Goal: Check status: Check status

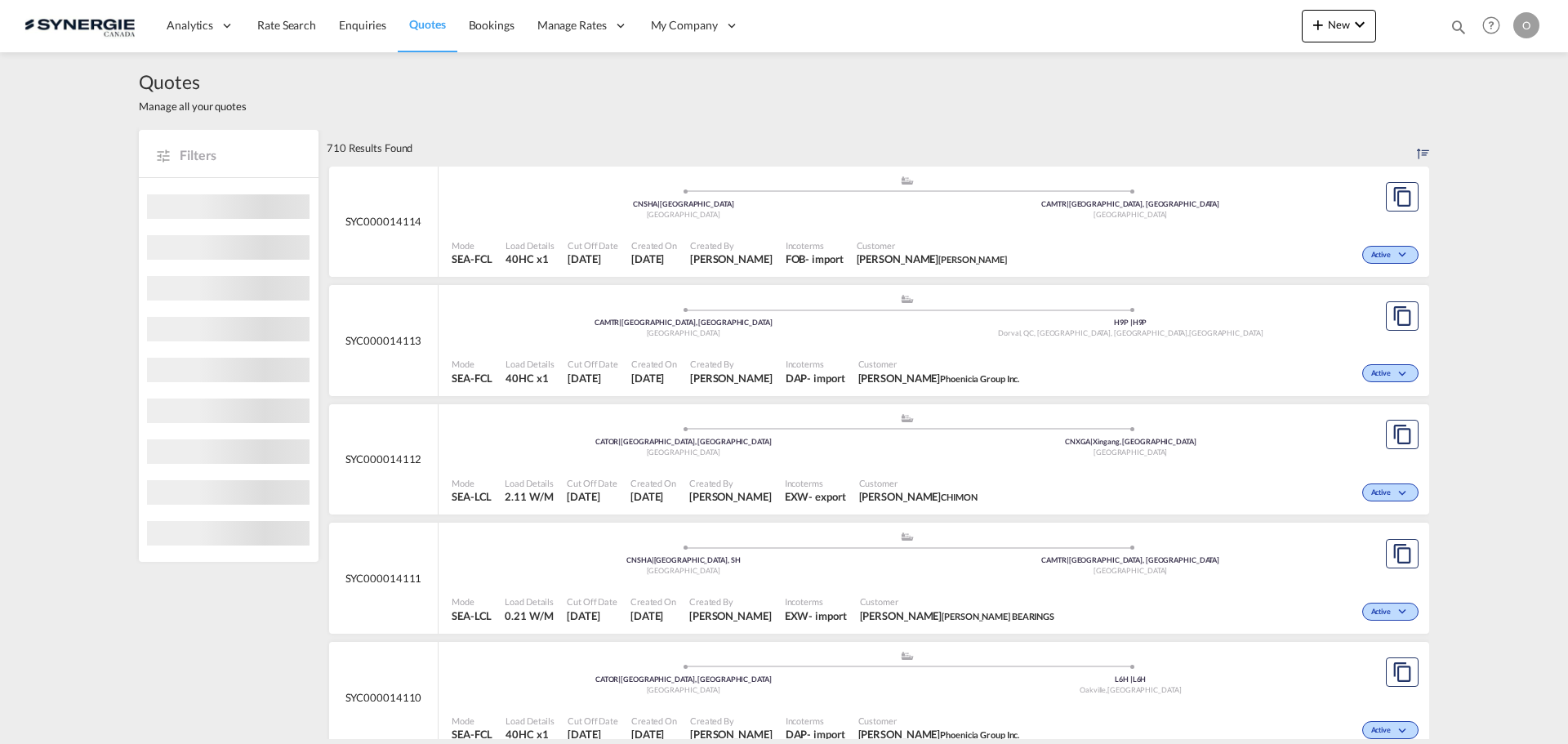
click at [1458, 27] on md-icon "icon-magnify" at bounding box center [1459, 27] width 18 height 18
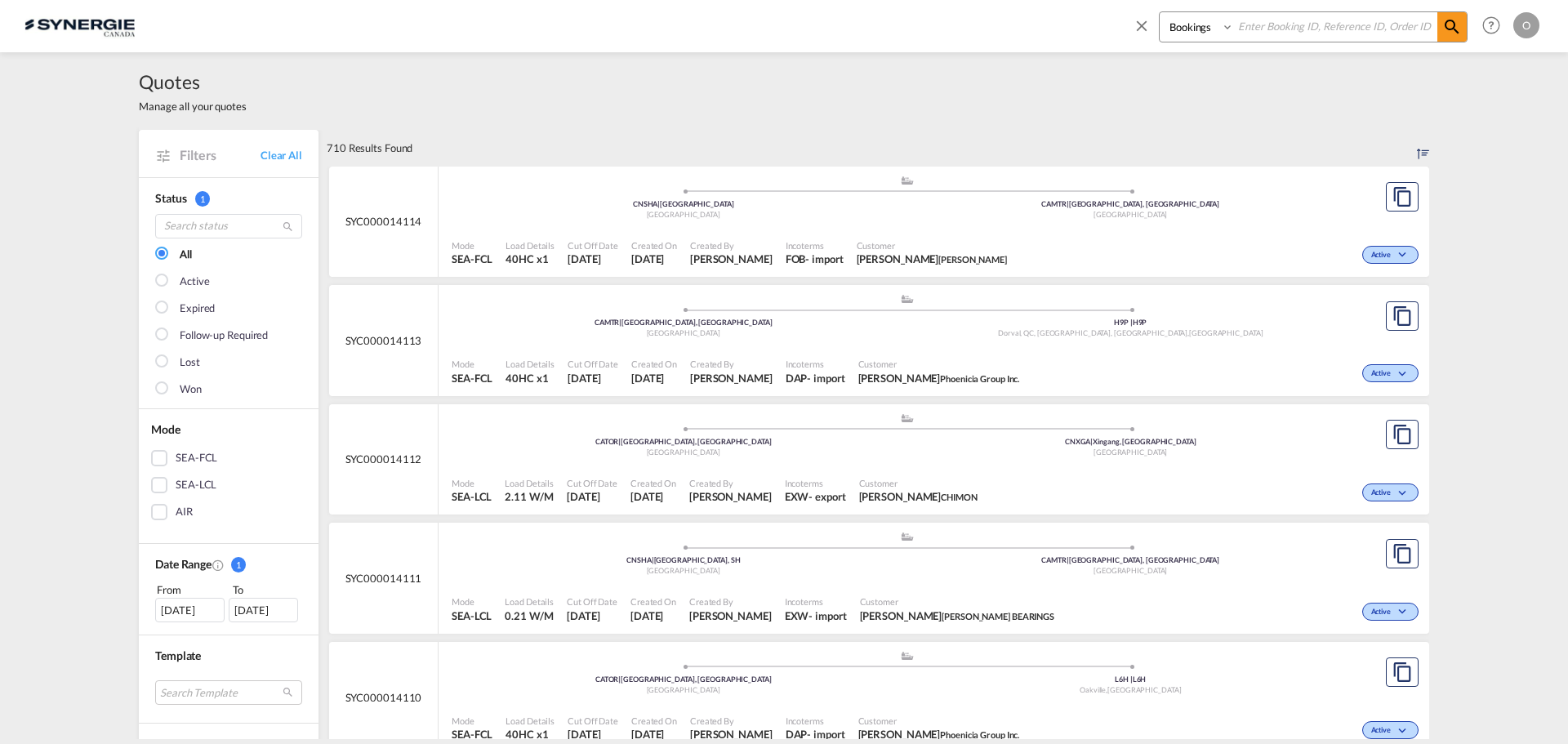
click at [1167, 21] on select "Bookings Quotes Enquiries" at bounding box center [1199, 27] width 78 height 29
select select "Quotes"
click at [1160, 12] on select "Bookings Quotes Enquiries" at bounding box center [1199, 27] width 78 height 29
click at [1294, 22] on input at bounding box center [1336, 26] width 203 height 28
paste input "SYC000013754"
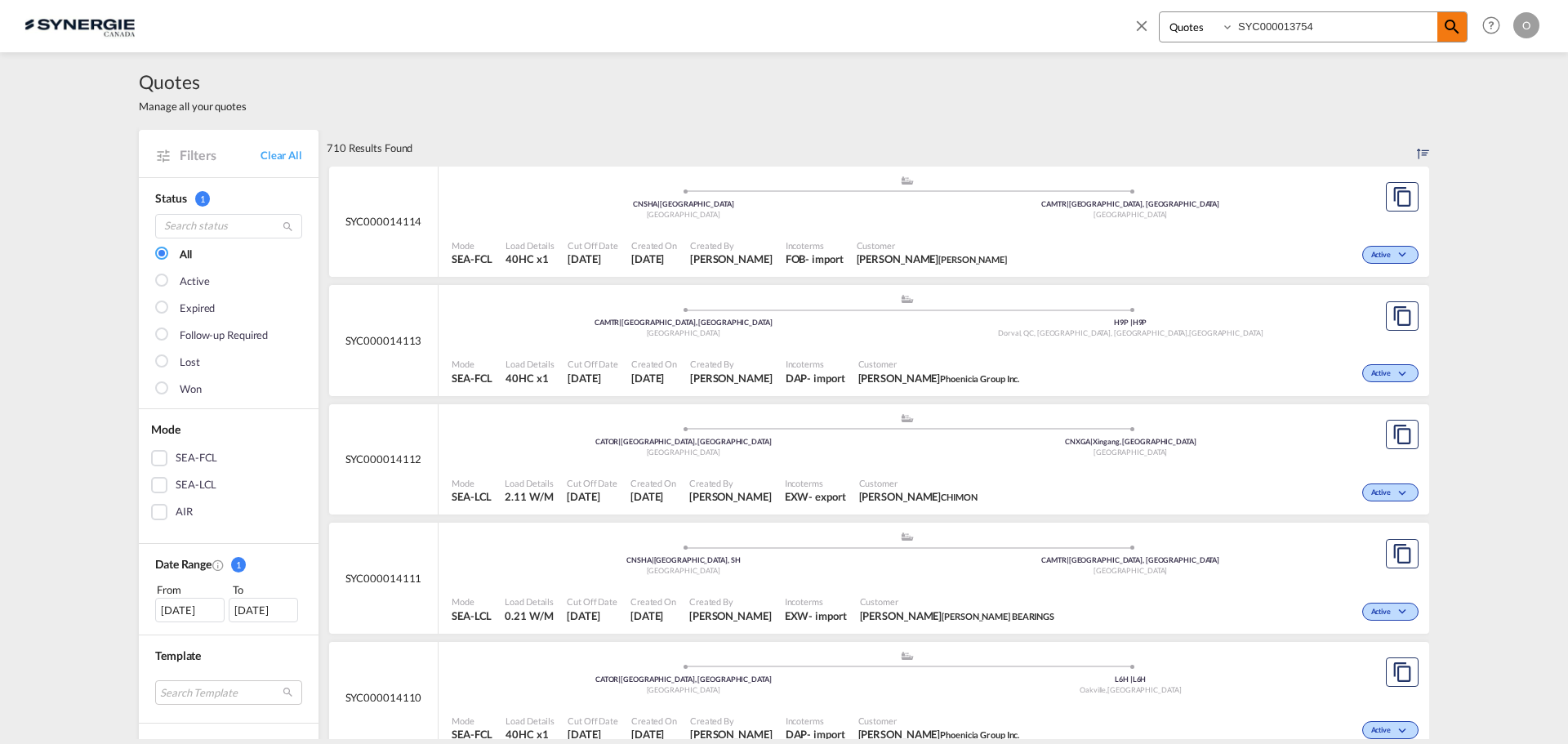
type input "SYC000013754"
click at [1444, 18] on md-icon "icon-magnify" at bounding box center [1452, 27] width 20 height 20
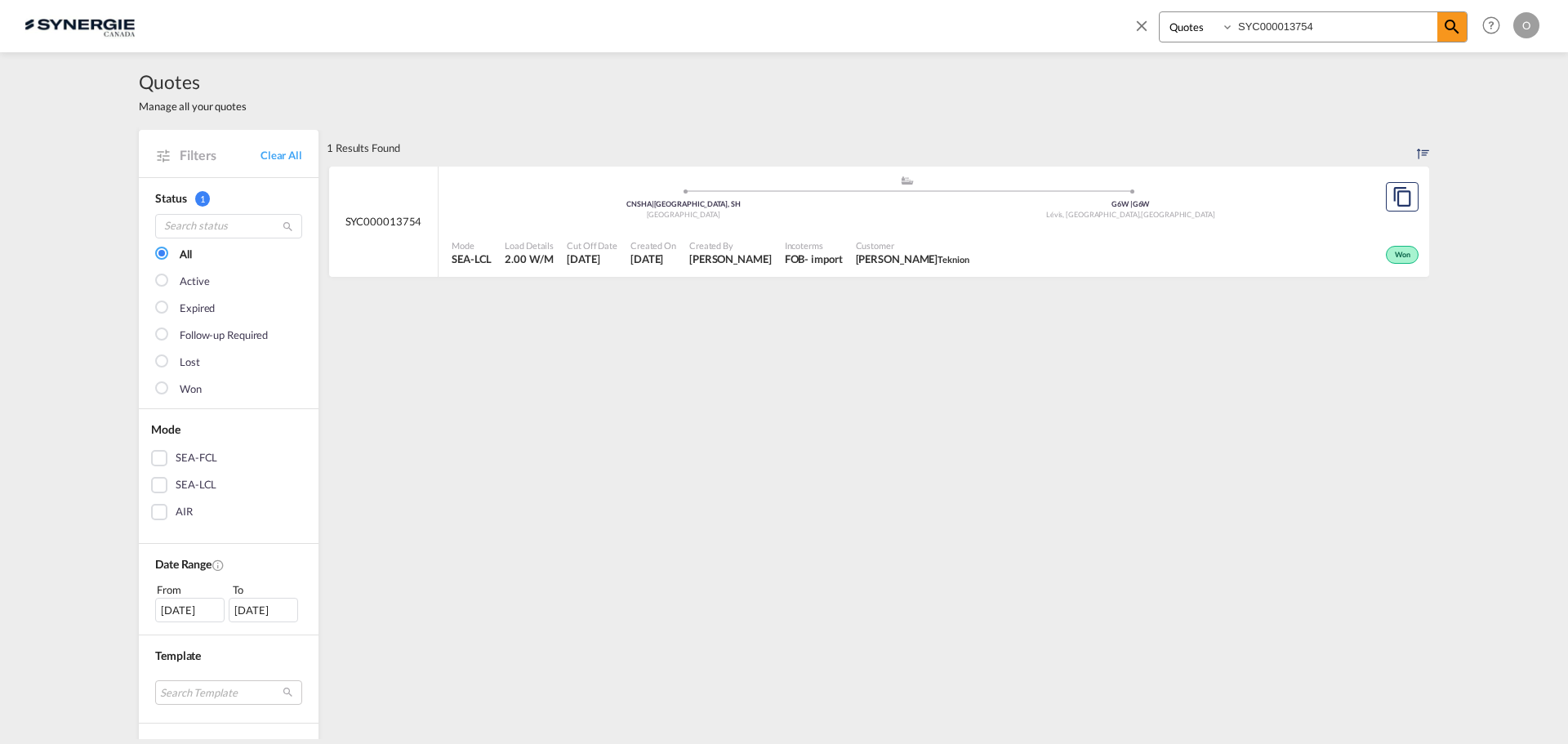
click at [595, 251] on span "[DATE]" at bounding box center [592, 258] width 50 height 15
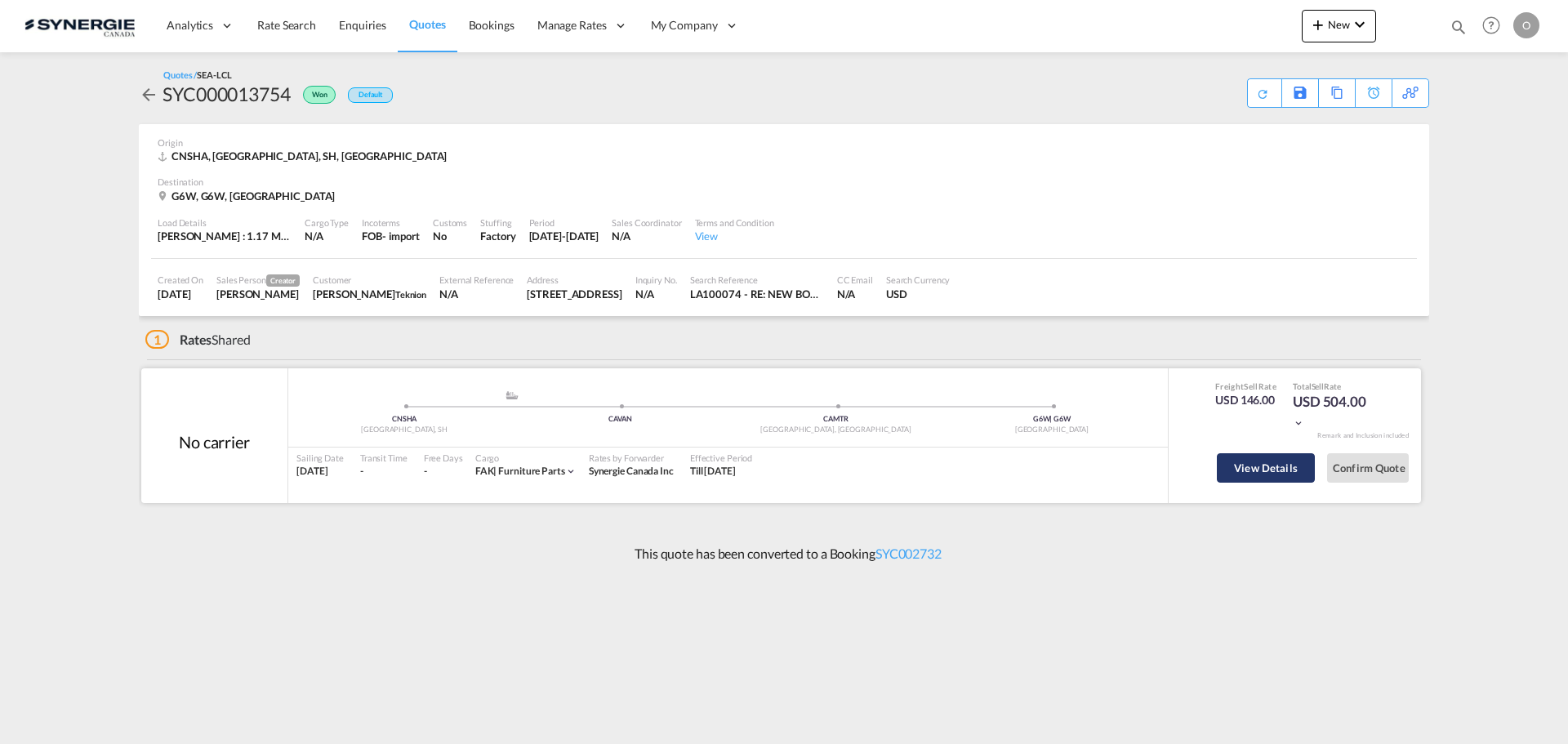
click at [1281, 460] on button "View Details" at bounding box center [1266, 468] width 98 height 29
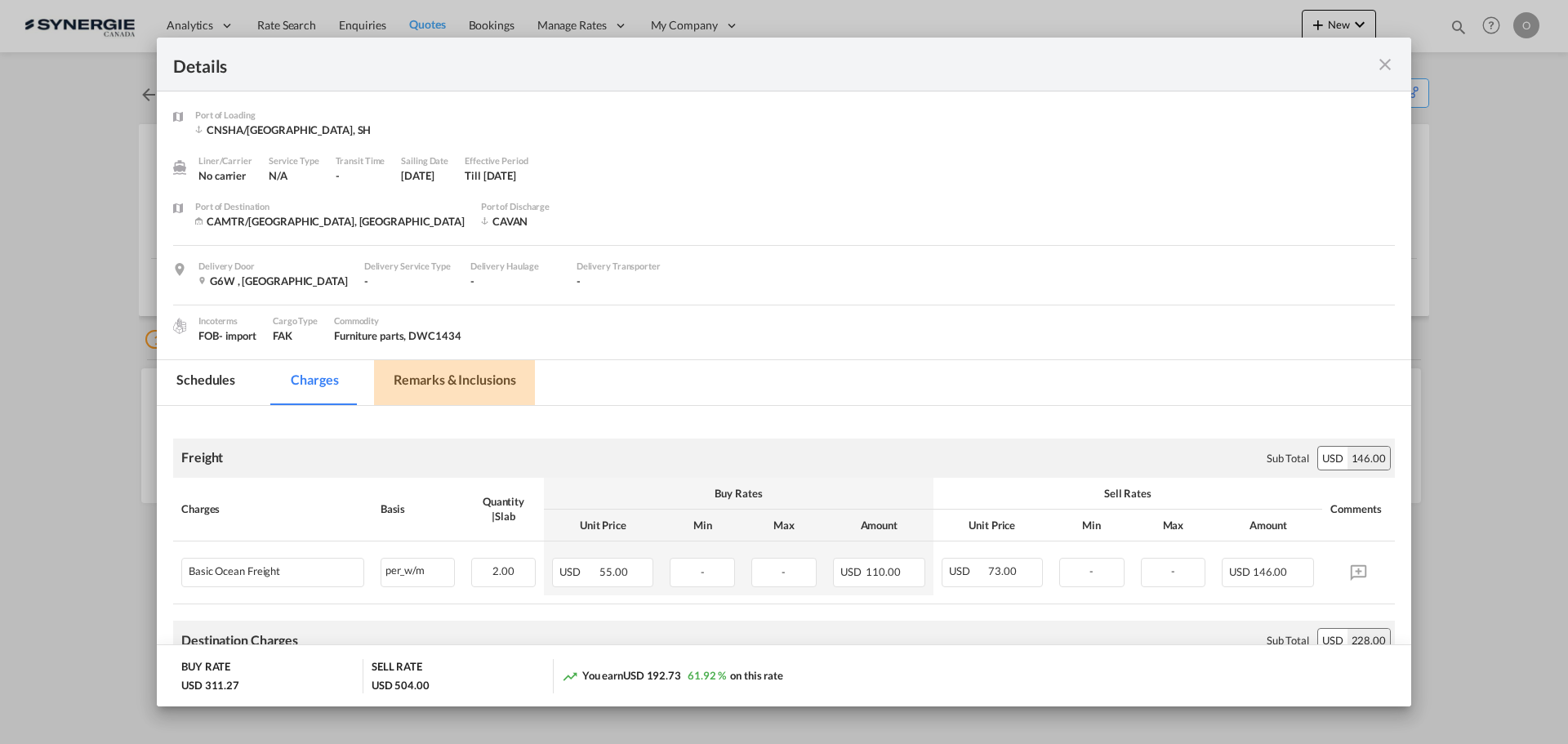
click at [449, 375] on md-tab-item "Remarks & Inclusions" at bounding box center [455, 382] width 161 height 45
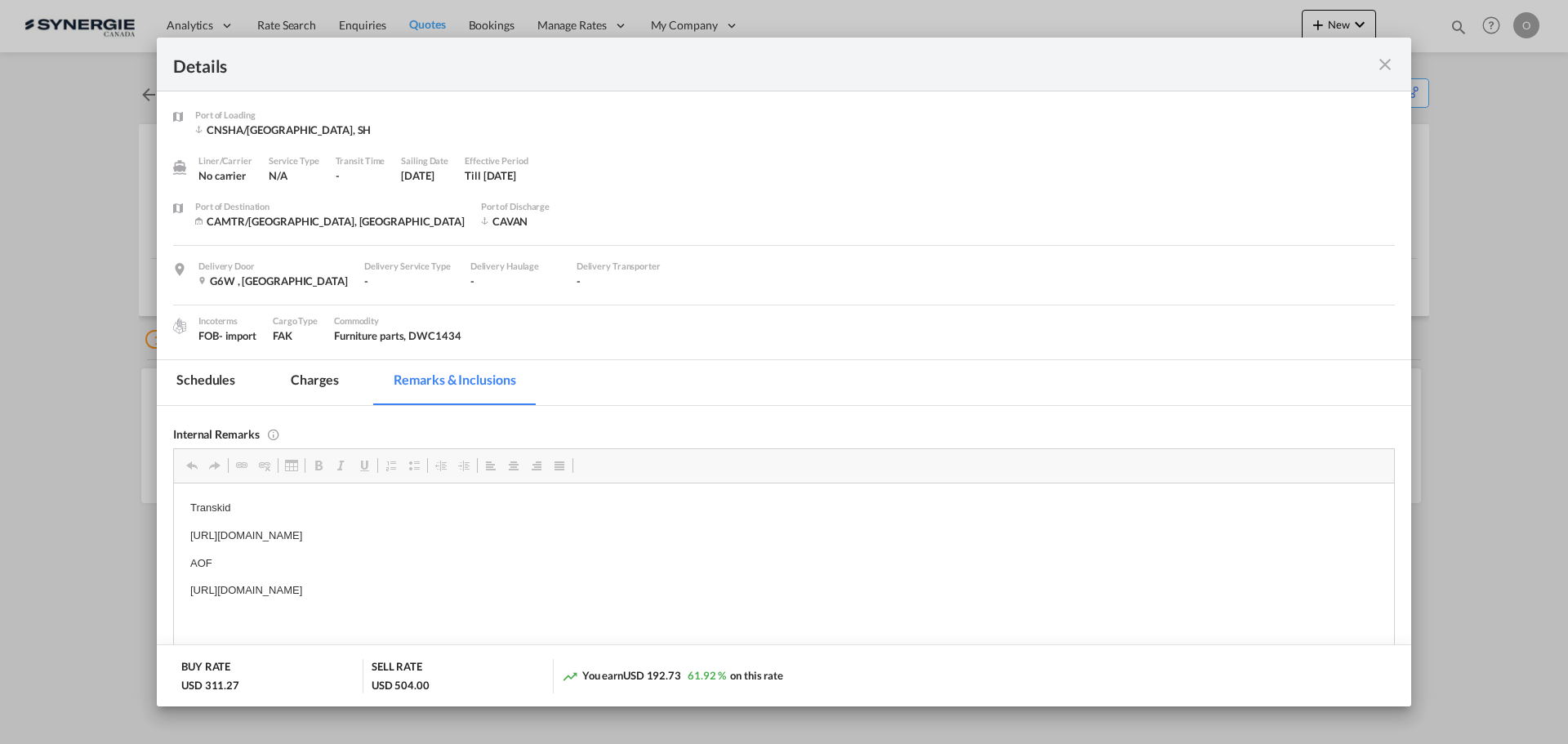
scroll to position [82, 0]
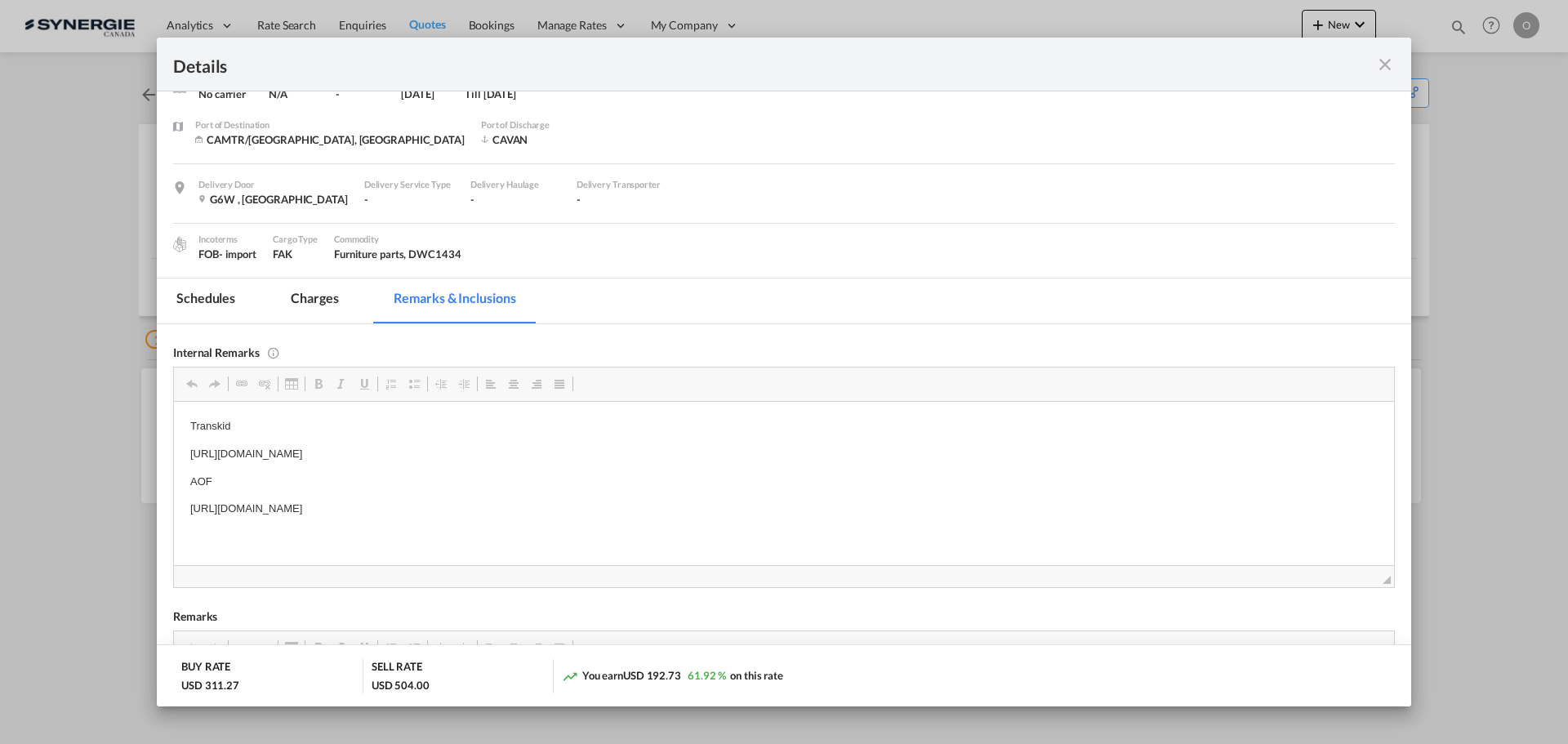
drag, startPoint x: 628, startPoint y: 451, endPoint x: 570, endPoint y: 451, distance: 58.0
drag, startPoint x: 191, startPoint y: 452, endPoint x: 630, endPoint y: 446, distance: 439.0
click at [630, 446] on p "[URL][DOMAIN_NAME]" at bounding box center [784, 454] width 1188 height 17
copy p "[URL][DOMAIN_NAME]"
